Goal: Find specific page/section: Find specific page/section

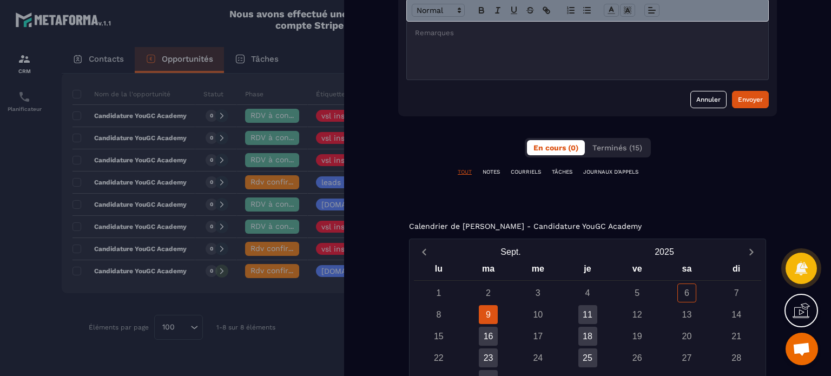
scroll to position [437, 0]
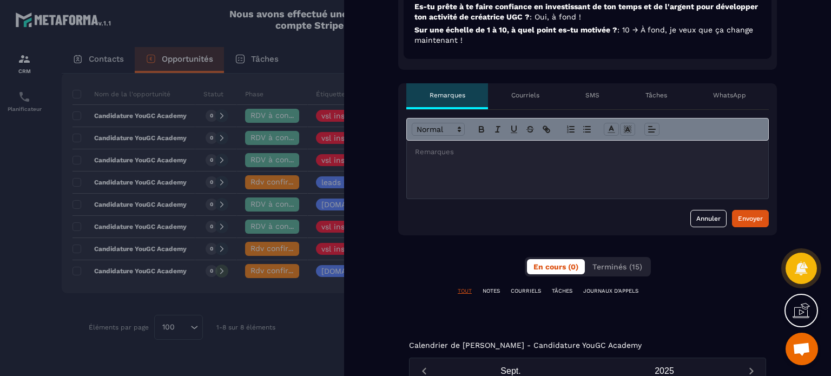
click at [562, 290] on p "TÂCHES" at bounding box center [562, 291] width 21 height 8
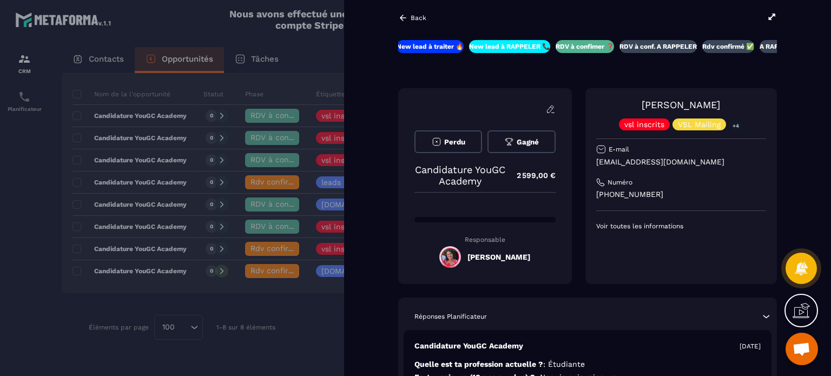
scroll to position [0, 0]
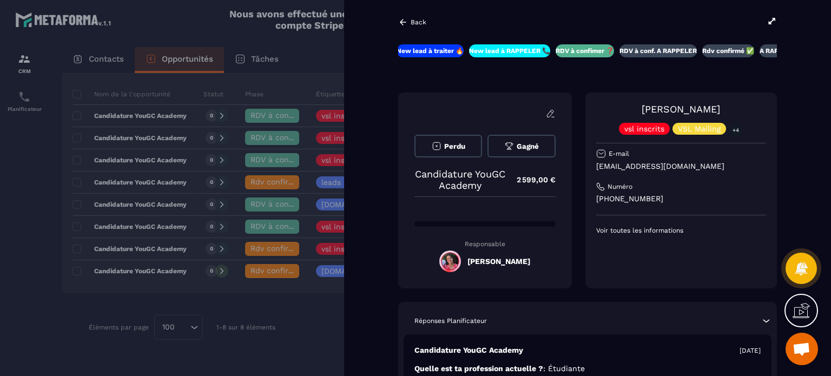
click at [412, 23] on p "Back" at bounding box center [419, 22] width 16 height 8
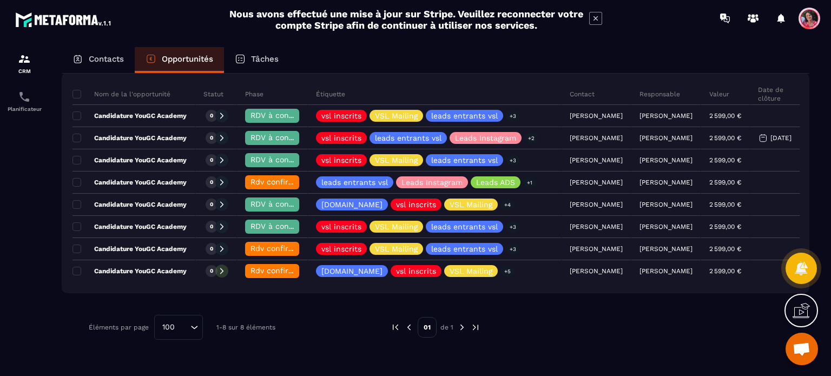
click at [97, 55] on p "Contacts" at bounding box center [106, 59] width 35 height 10
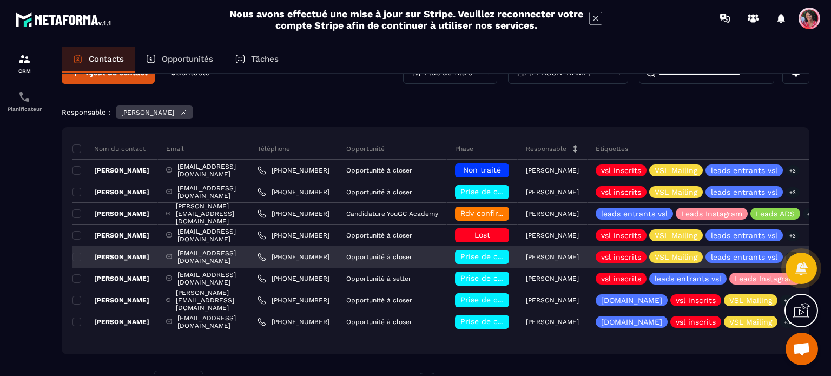
scroll to position [54, 0]
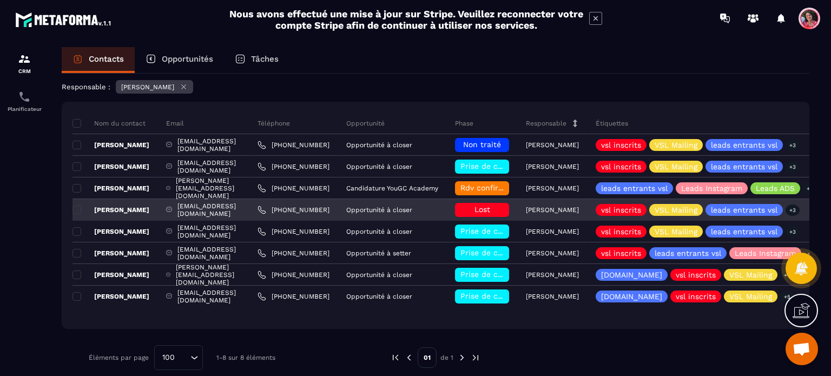
click at [250, 214] on div "[EMAIL_ADDRESS][DOMAIN_NAME]" at bounding box center [203, 210] width 91 height 22
click at [250, 205] on div "[EMAIL_ADDRESS][DOMAIN_NAME]" at bounding box center [203, 210] width 91 height 22
click at [158, 207] on div "[PERSON_NAME]" at bounding box center [116, 210] width 86 height 22
